Goal: Task Accomplishment & Management: Manage account settings

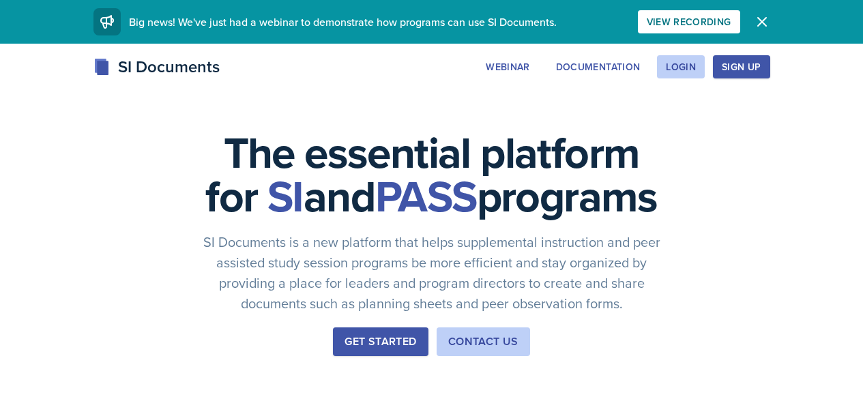
click at [769, 57] on button "Sign Up" at bounding box center [741, 66] width 57 height 23
click at [696, 68] on div "Login" at bounding box center [681, 66] width 30 height 11
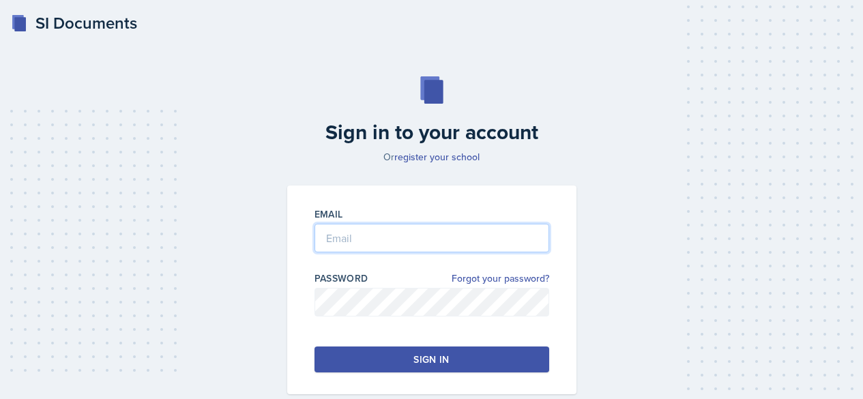
click at [415, 234] on input "email" at bounding box center [431, 238] width 235 height 29
type input "[EMAIL_ADDRESS][DOMAIN_NAME]"
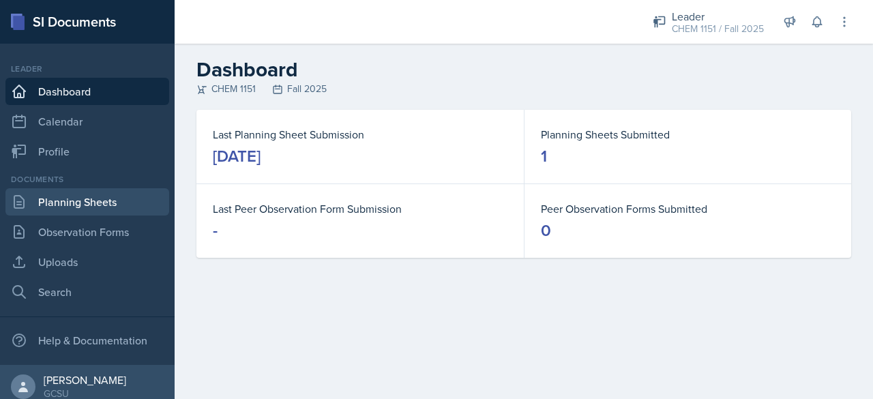
click at [130, 201] on link "Planning Sheets" at bounding box center [87, 201] width 164 height 27
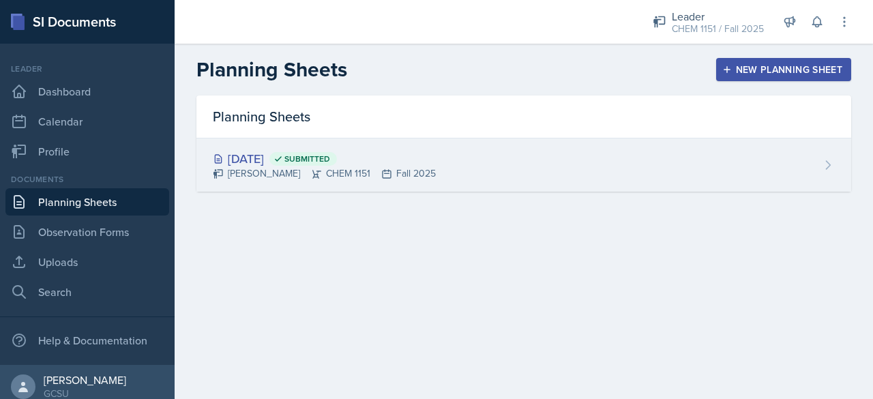
click at [216, 165] on div "[DATE] Submitted" at bounding box center [324, 158] width 223 height 18
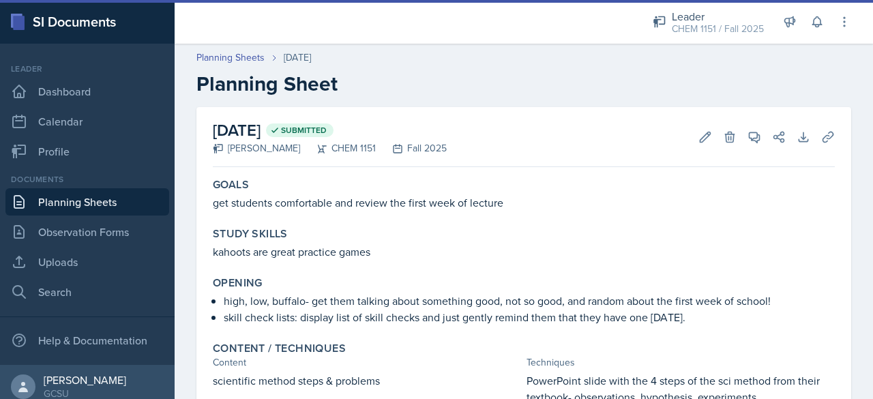
scroll to position [409, 0]
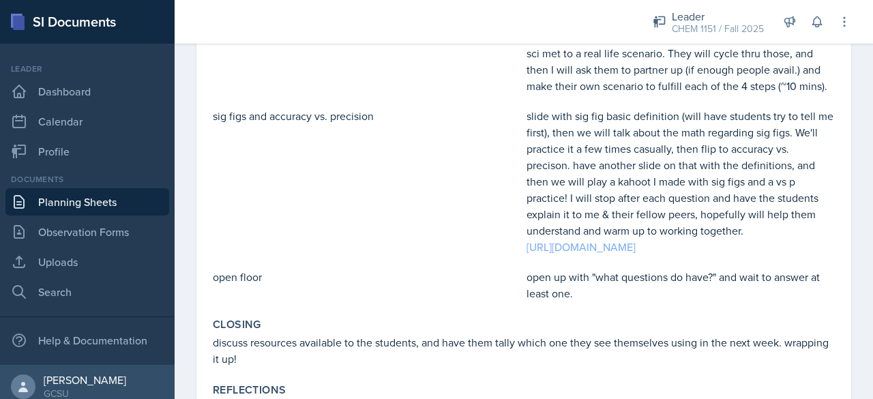
click at [557, 248] on link "[URL][DOMAIN_NAME]" at bounding box center [581, 246] width 109 height 15
